Goal: Communication & Community: Answer question/provide support

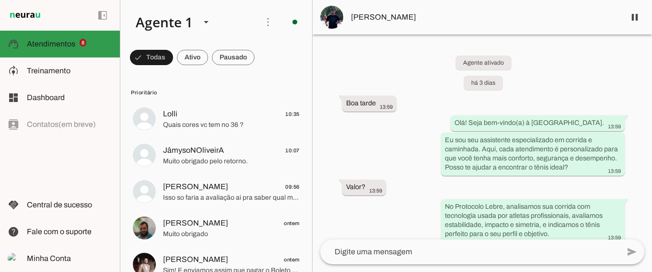
click at [56, 40] on span "Atendimentos" at bounding box center [51, 44] width 48 height 8
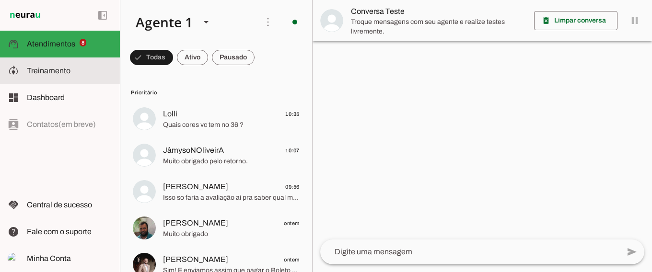
click at [59, 71] on span "Treinamento" at bounding box center [49, 71] width 44 height 8
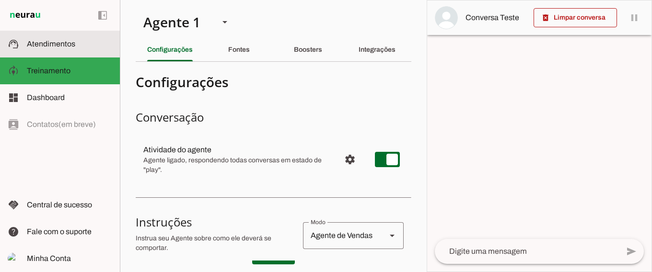
click at [54, 46] on span "Atendimentos" at bounding box center [51, 44] width 48 height 8
click at [0, 0] on span "Atendimentos" at bounding box center [0, 0] width 0 height 0
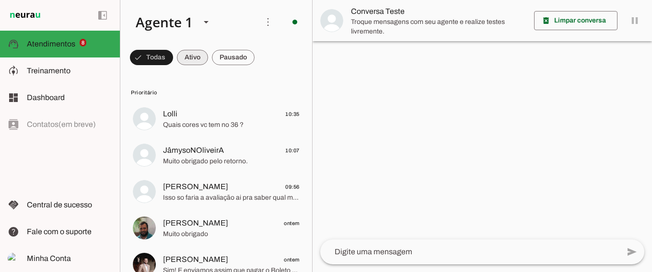
click at [173, 57] on span at bounding box center [151, 57] width 43 height 23
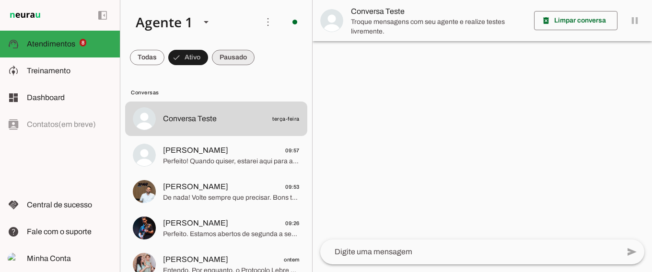
click at [165, 53] on span at bounding box center [147, 57] width 35 height 23
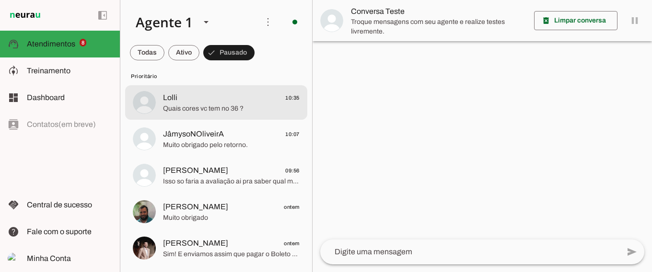
scroll to position [9, 0]
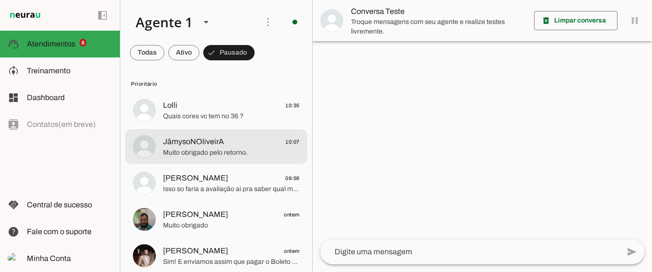
click at [251, 141] on span "JâmysoNOliveirA 10:07" at bounding box center [231, 142] width 137 height 12
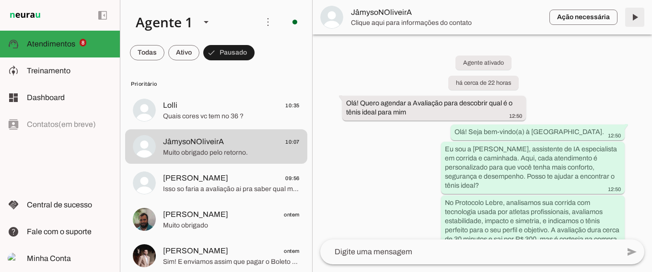
click at [634, 17] on span at bounding box center [635, 17] width 23 height 23
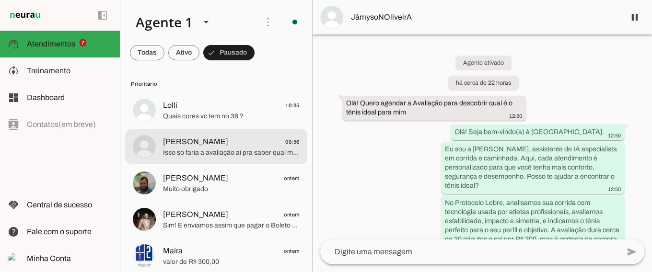
click at [238, 140] on span "[PERSON_NAME] 09:56" at bounding box center [231, 142] width 137 height 12
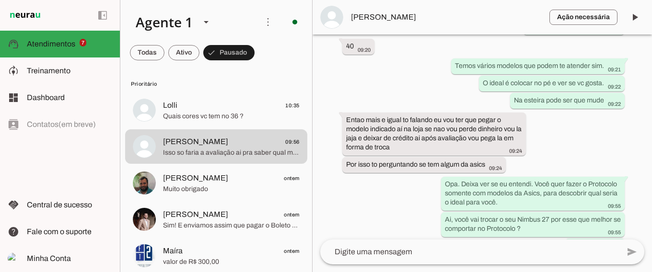
scroll to position [2309, 0]
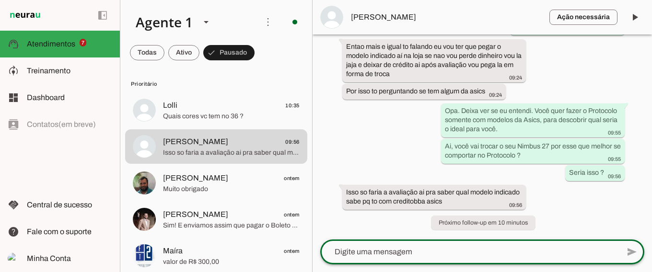
click at [381, 251] on textarea at bounding box center [469, 253] width 299 height 12
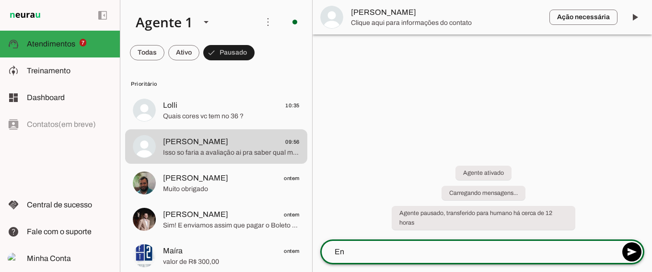
scroll to position [0, 0]
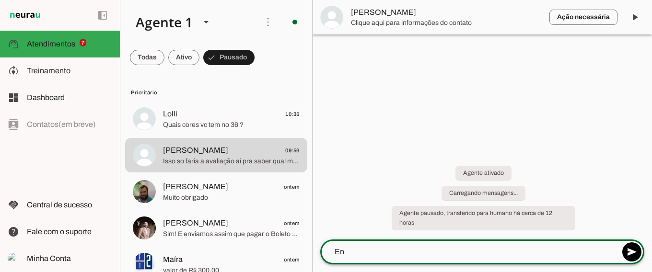
type textarea "E"
type textarea "Legal."
type md-outlined-text-field "Legal."
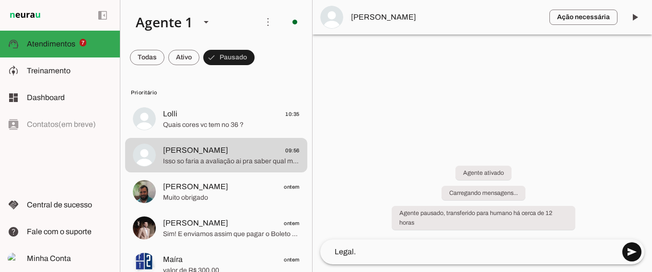
click at [633, 250] on span at bounding box center [632, 252] width 23 height 23
click at [630, 251] on span at bounding box center [632, 252] width 23 height 23
click at [389, 251] on textarea "Legal." at bounding box center [469, 253] width 299 height 12
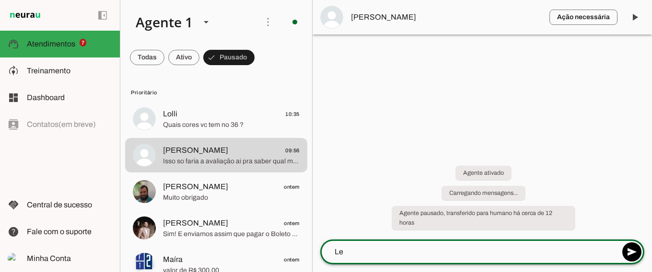
type textarea "L"
